Goal: Navigation & Orientation: Find specific page/section

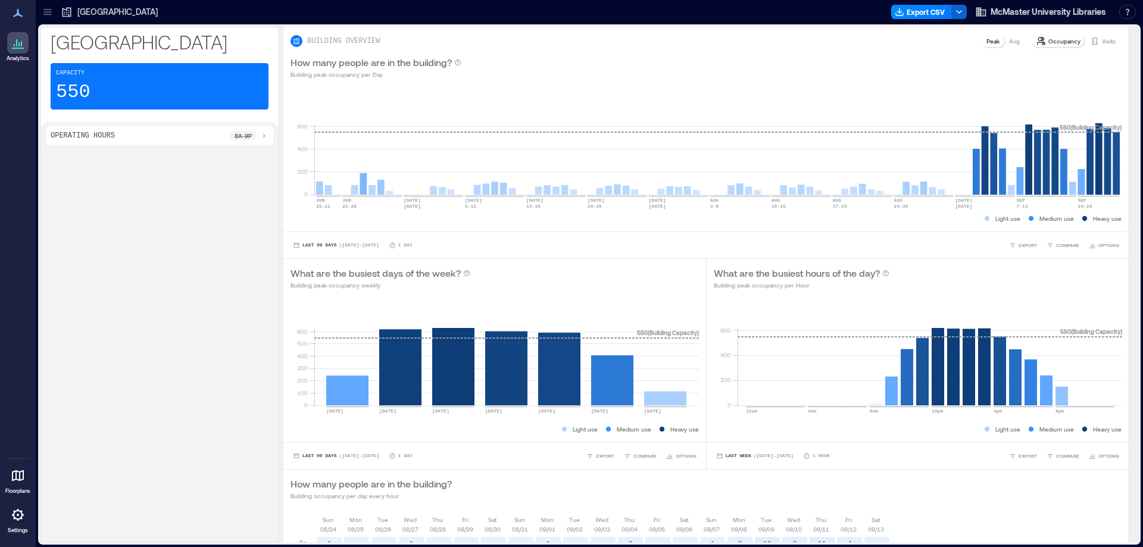
click at [12, 523] on div at bounding box center [17, 514] width 21 height 21
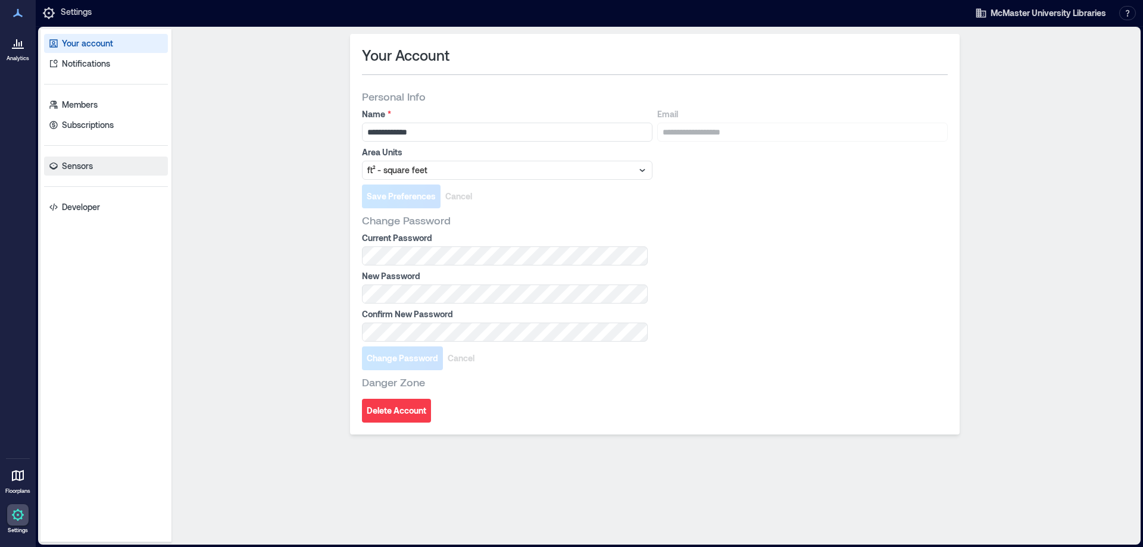
click at [73, 168] on p "Sensors" at bounding box center [77, 166] width 31 height 12
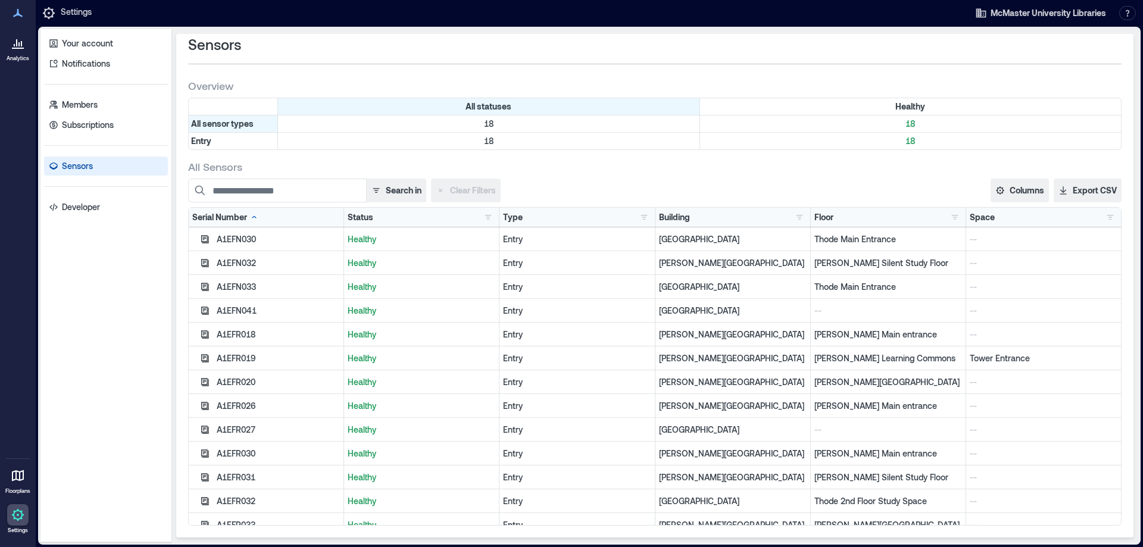
click at [8, 479] on div at bounding box center [17, 475] width 21 height 21
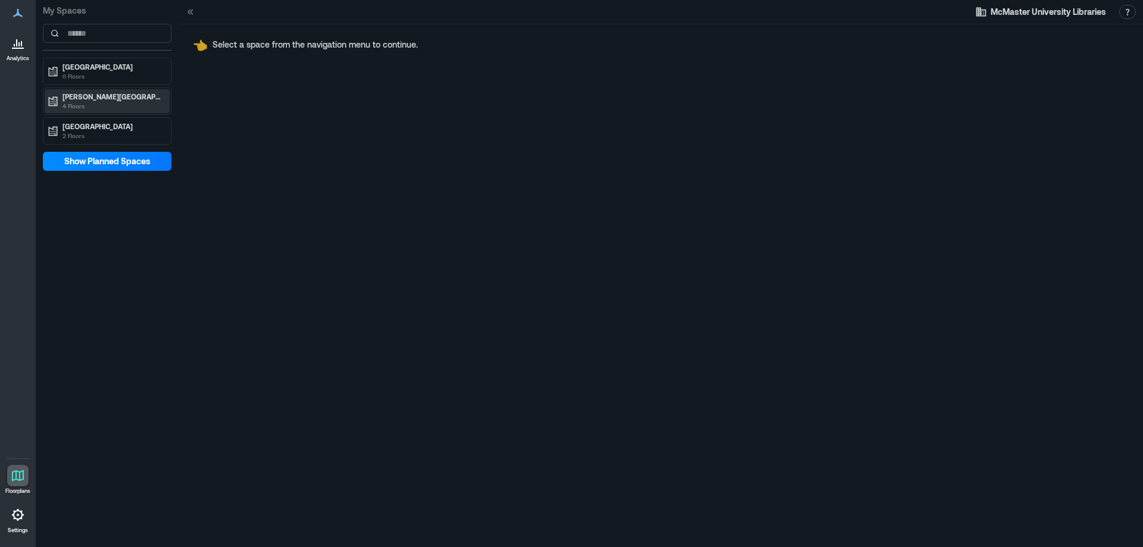
click at [118, 102] on p "4 Floors" at bounding box center [112, 106] width 100 height 10
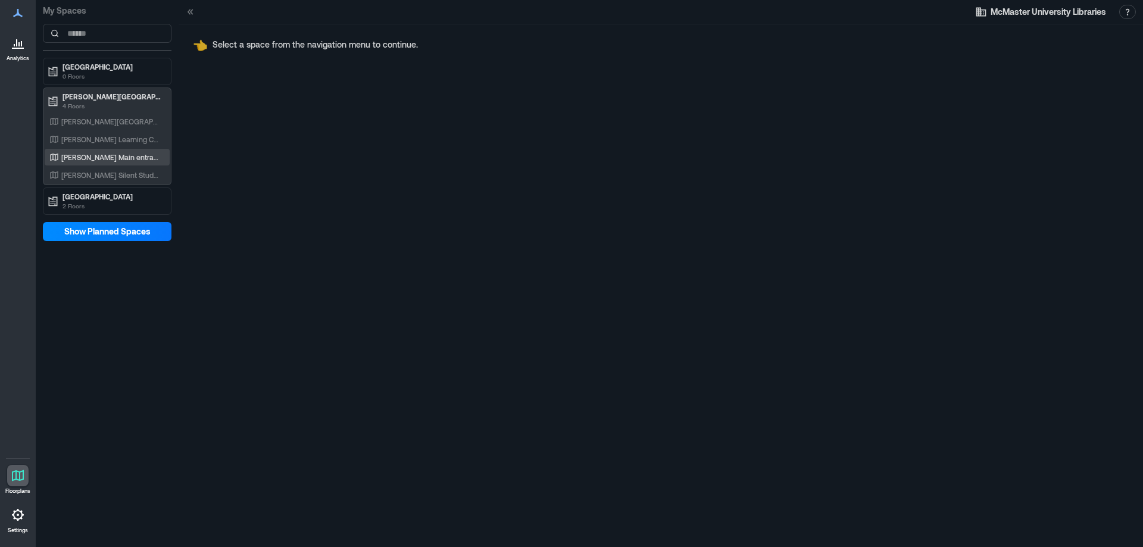
click at [110, 154] on p "[PERSON_NAME] Main entrance" at bounding box center [110, 157] width 99 height 10
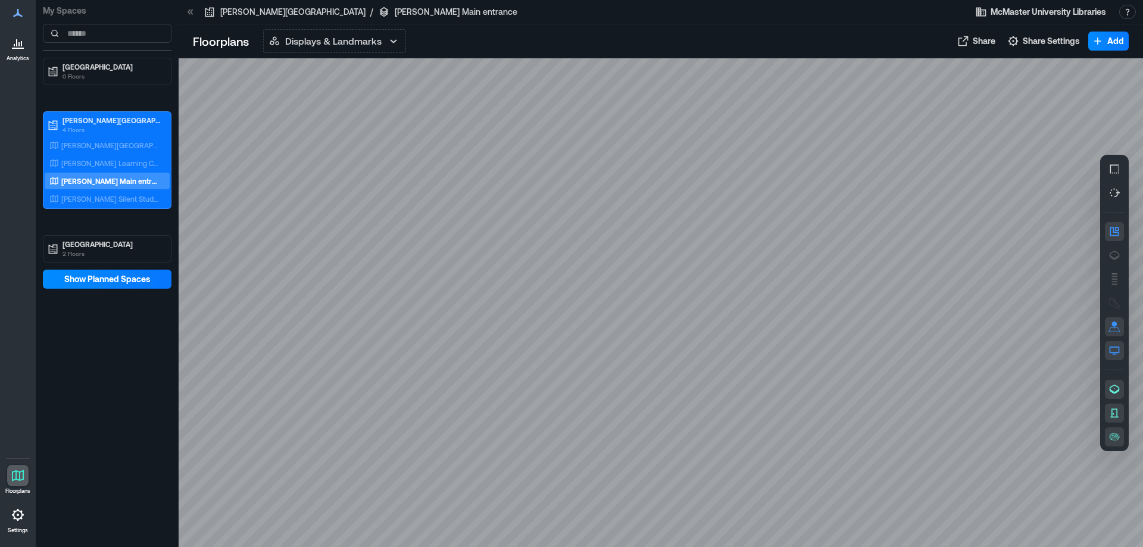
click at [17, 14] on icon at bounding box center [18, 13] width 10 height 8
click at [20, 521] on icon at bounding box center [18, 515] width 14 height 14
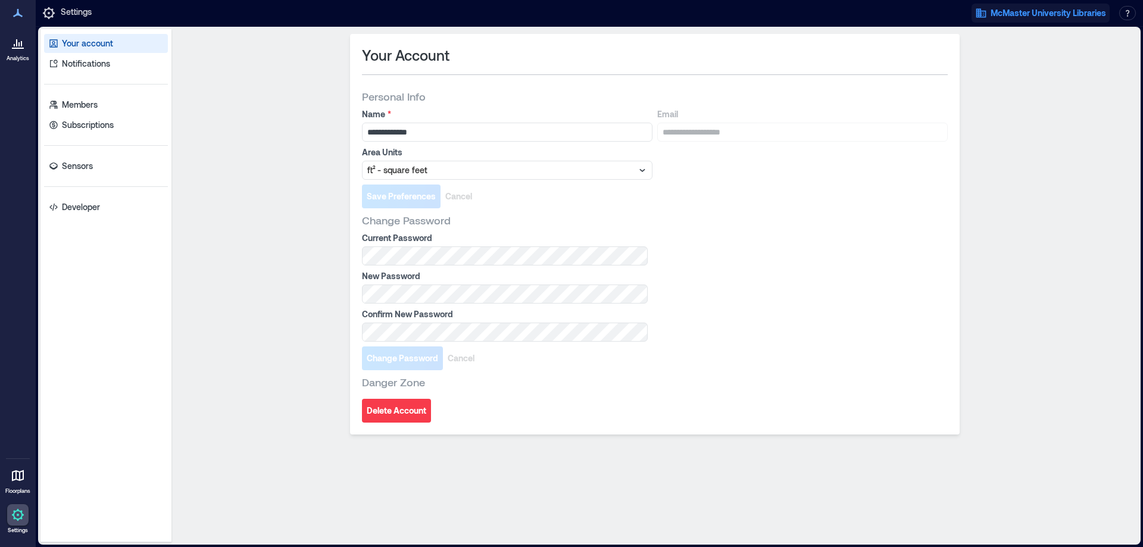
click at [1057, 7] on span "McMaster University Libraries" at bounding box center [1047, 13] width 115 height 12
click at [1093, 202] on div "**********" at bounding box center [654, 286] width 957 height 504
click at [82, 205] on p "Developer" at bounding box center [81, 207] width 38 height 12
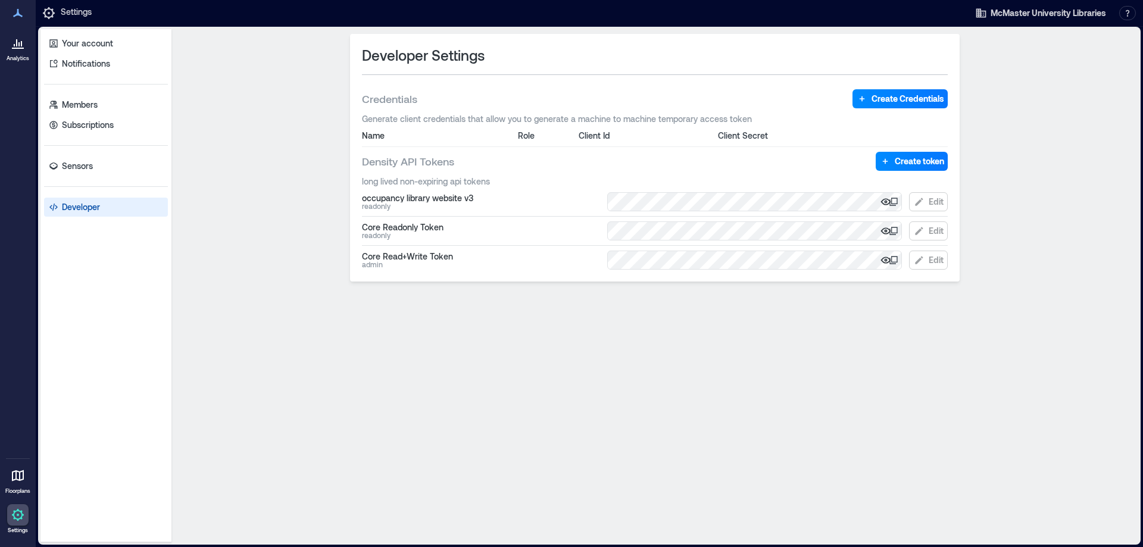
click at [2, 521] on div "Floorplans Settings" at bounding box center [18, 497] width 32 height 79
click at [90, 95] on div "Your account Notifications Members Subscriptions Sensors Developer" at bounding box center [105, 285] width 131 height 513
click at [91, 101] on p "Members" at bounding box center [80, 105] width 36 height 12
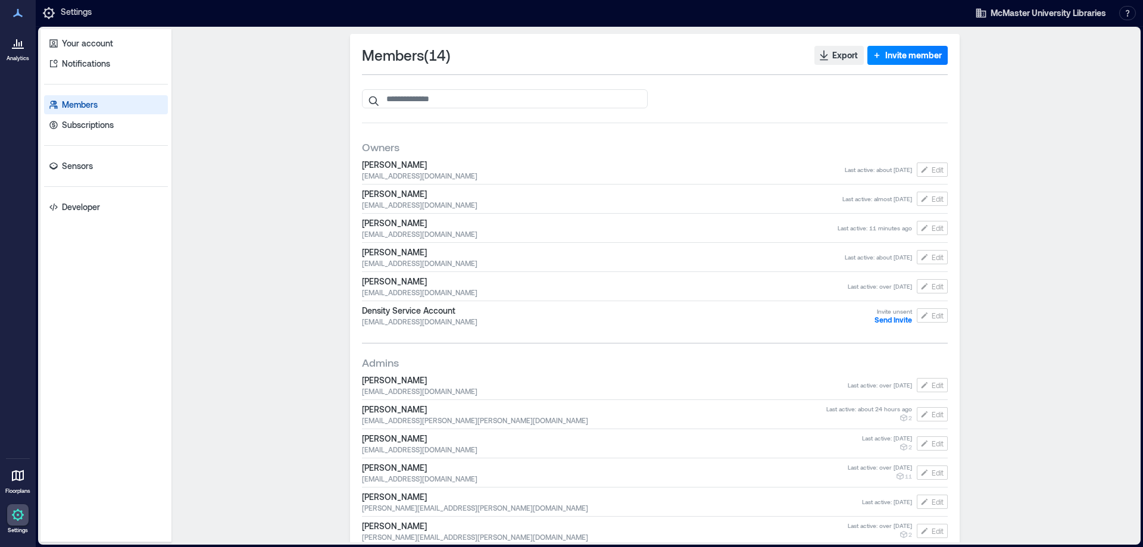
click at [19, 17] on icon at bounding box center [18, 13] width 14 height 14
click at [50, 12] on icon at bounding box center [49, 13] width 14 height 14
click at [81, 170] on p "Sensors" at bounding box center [77, 166] width 31 height 12
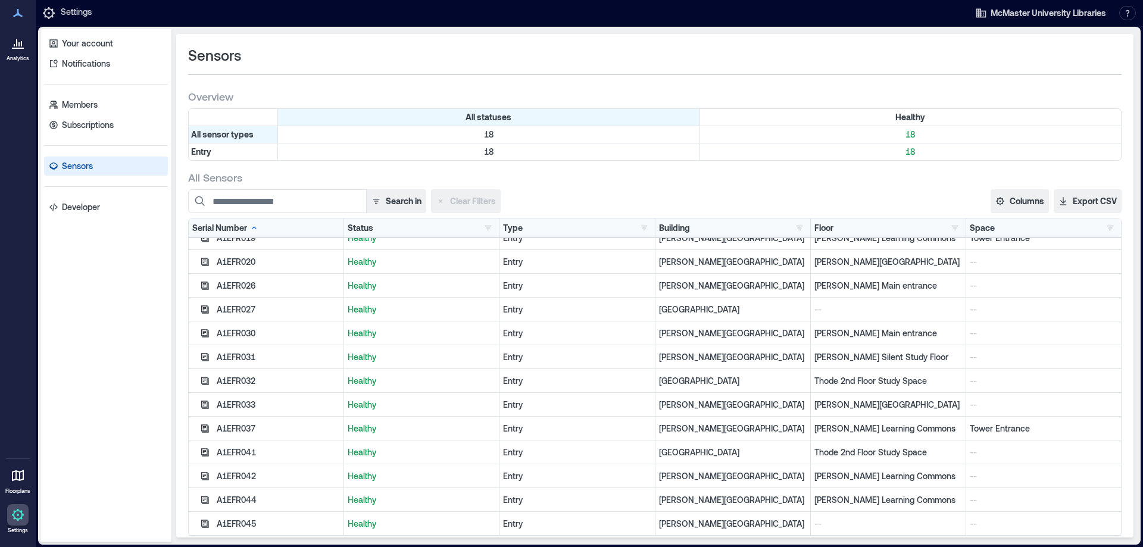
click at [15, 513] on icon at bounding box center [18, 515] width 14 height 14
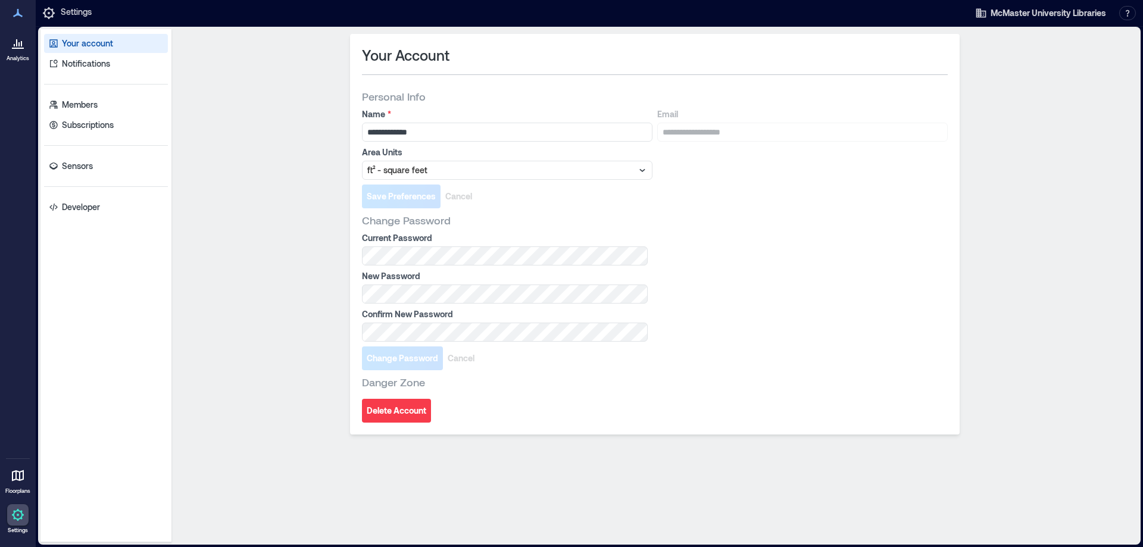
click at [13, 482] on icon at bounding box center [18, 475] width 14 height 14
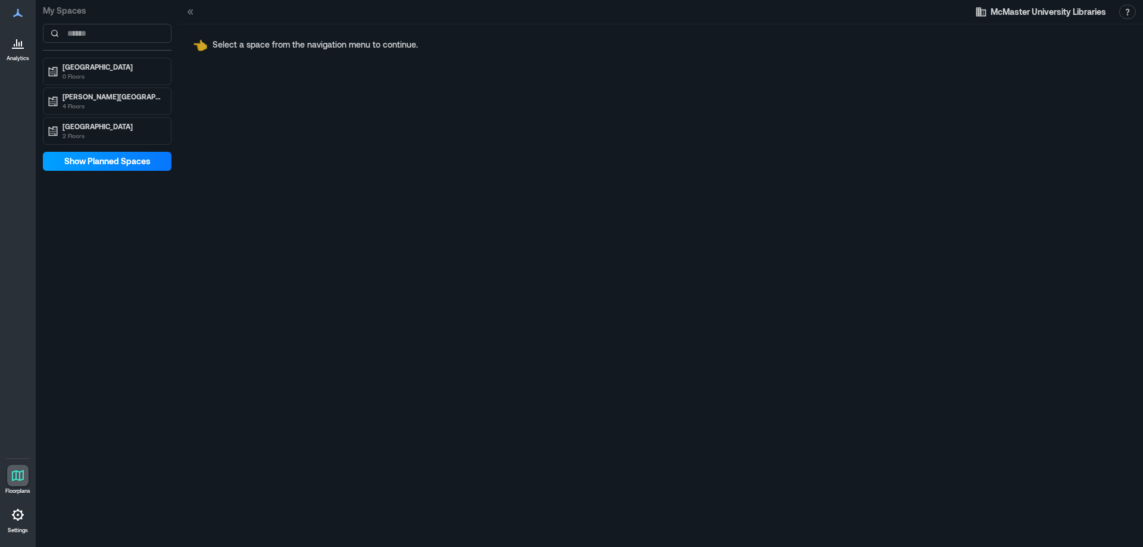
click at [121, 165] on span "Show Planned Spaces" at bounding box center [107, 161] width 86 height 12
click at [121, 165] on span "Hide Planned Spaces" at bounding box center [107, 161] width 83 height 12
click at [165, 318] on div "My Spaces Health Sciences Library [GEOGRAPHIC_DATA][PERSON_NAME] 4 Floors Thode…" at bounding box center [107, 273] width 143 height 547
click at [14, 40] on icon at bounding box center [18, 43] width 14 height 14
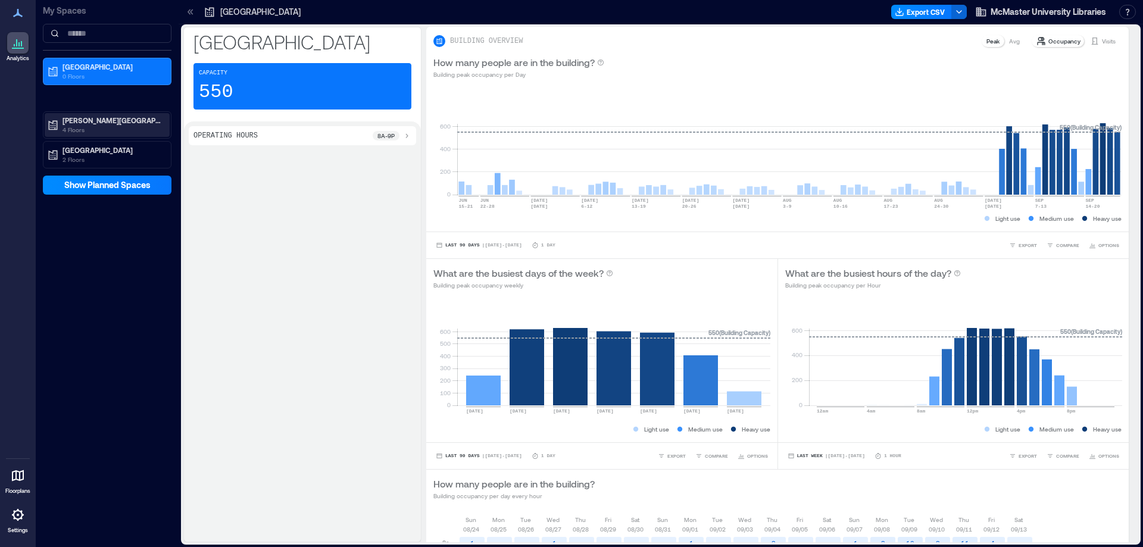
click at [56, 121] on icon at bounding box center [53, 126] width 9 height 10
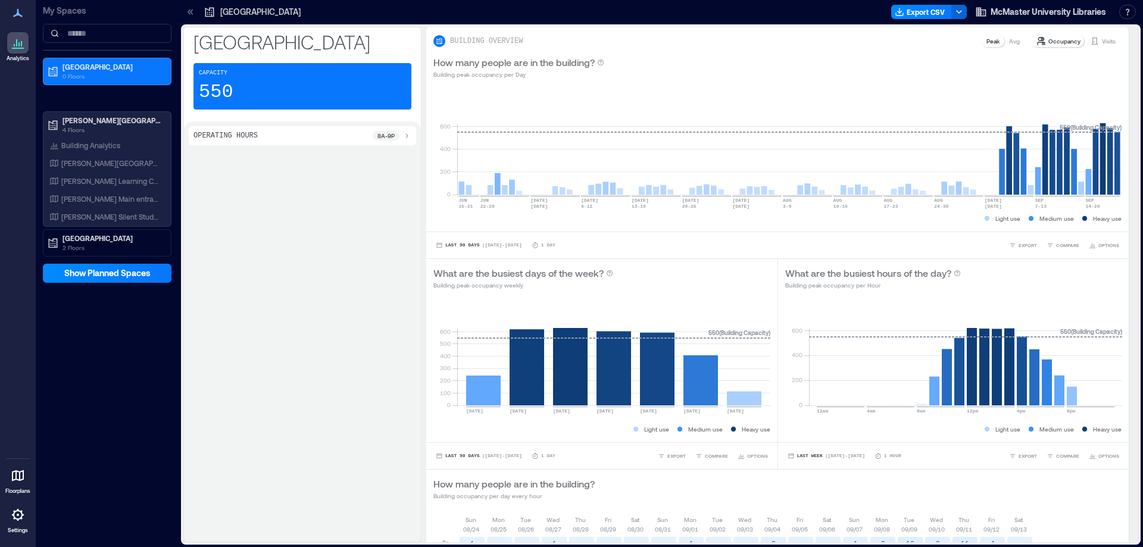
click at [351, 215] on div "Operating Hours 8a - 9p" at bounding box center [302, 331] width 237 height 420
click at [440, 40] on icon at bounding box center [439, 42] width 5 height 6
click at [480, 43] on p "BUILDING OVERVIEW" at bounding box center [486, 41] width 73 height 10
click at [21, 51] on div at bounding box center [17, 42] width 21 height 21
click at [15, 49] on icon at bounding box center [18, 43] width 14 height 14
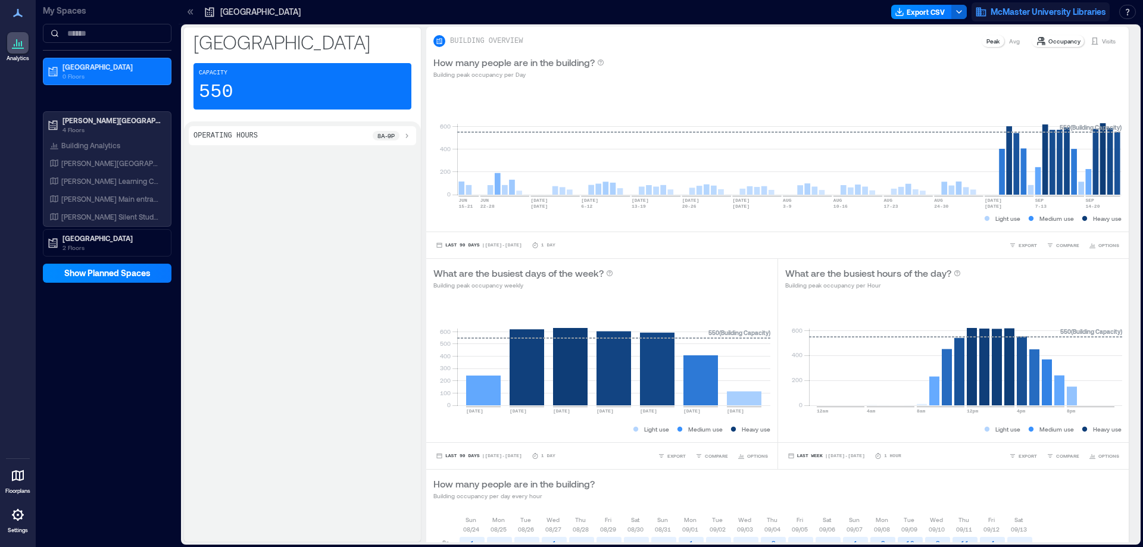
click at [1029, 19] on button "McMaster University Libraries" at bounding box center [1040, 11] width 138 height 19
click at [365, 371] on div "Operating Hours 8a - 9p" at bounding box center [302, 331] width 237 height 420
click at [15, 16] on icon at bounding box center [18, 13] width 10 height 8
click at [23, 521] on icon at bounding box center [18, 515] width 14 height 14
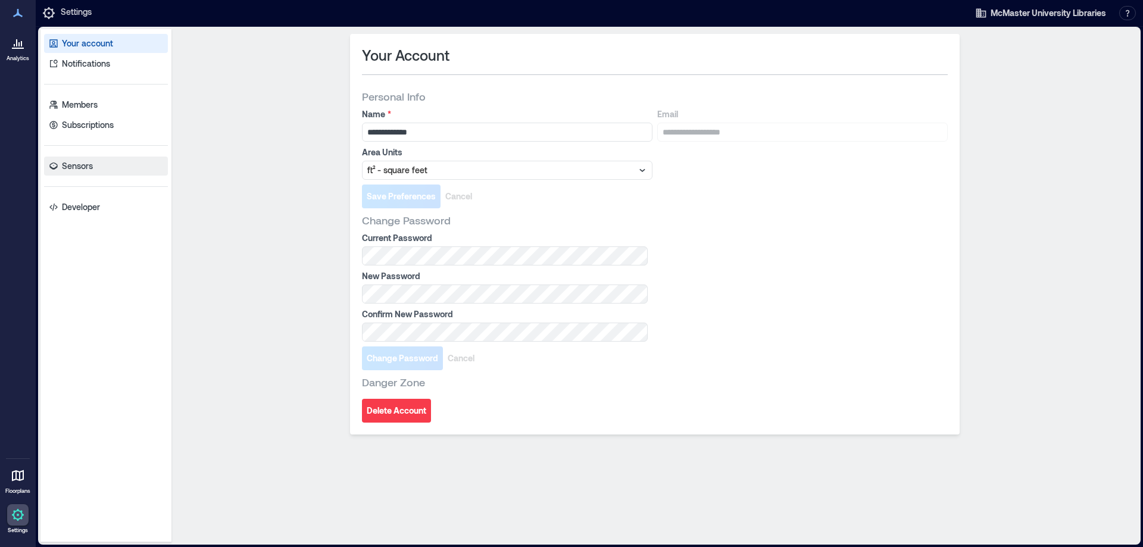
click at [83, 170] on p "Sensors" at bounding box center [77, 166] width 31 height 12
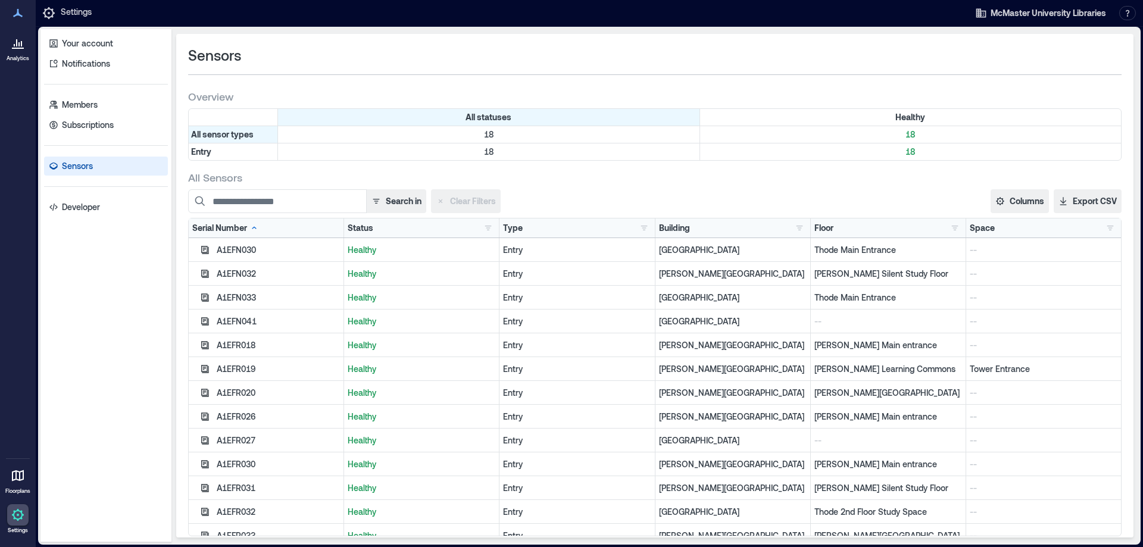
scroll to position [131, 0]
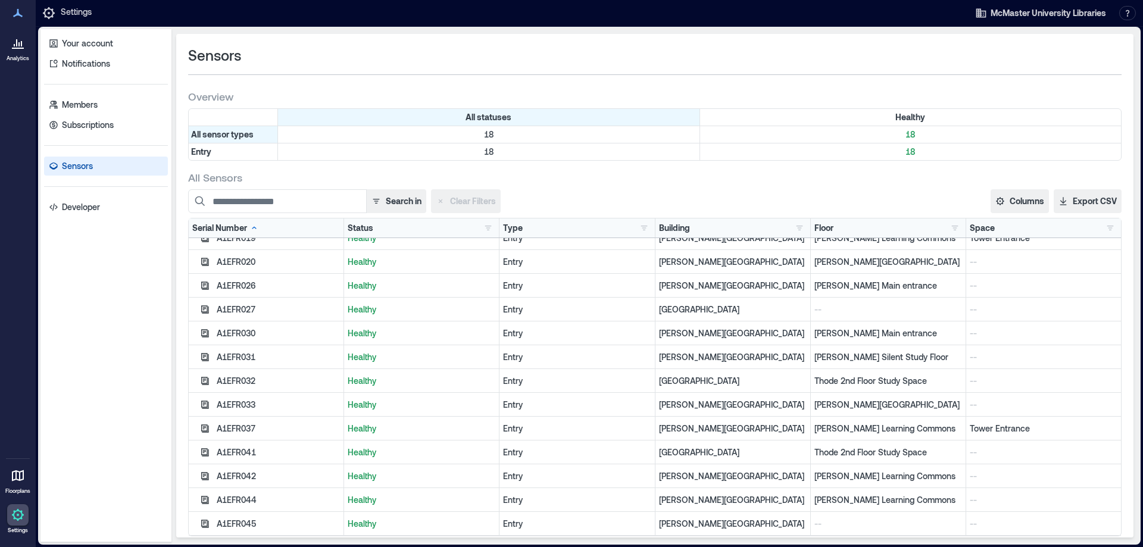
click at [237, 339] on div "A1EFR030" at bounding box center [278, 333] width 123 height 12
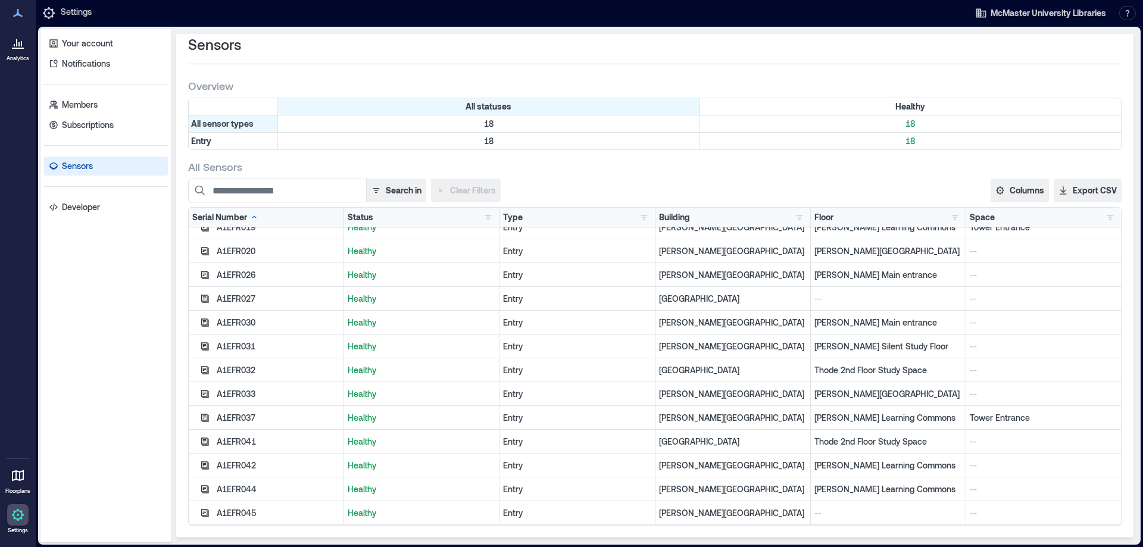
scroll to position [0, 0]
